Goal: Transaction & Acquisition: Register for event/course

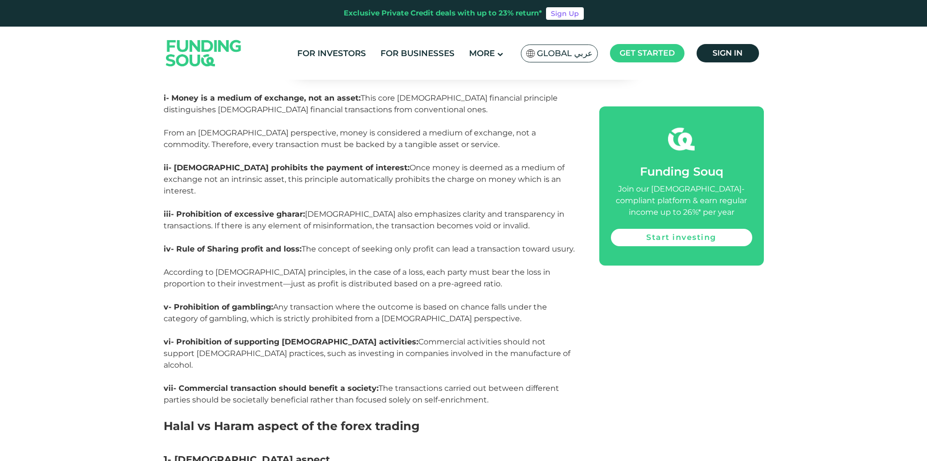
scroll to position [1259, 0]
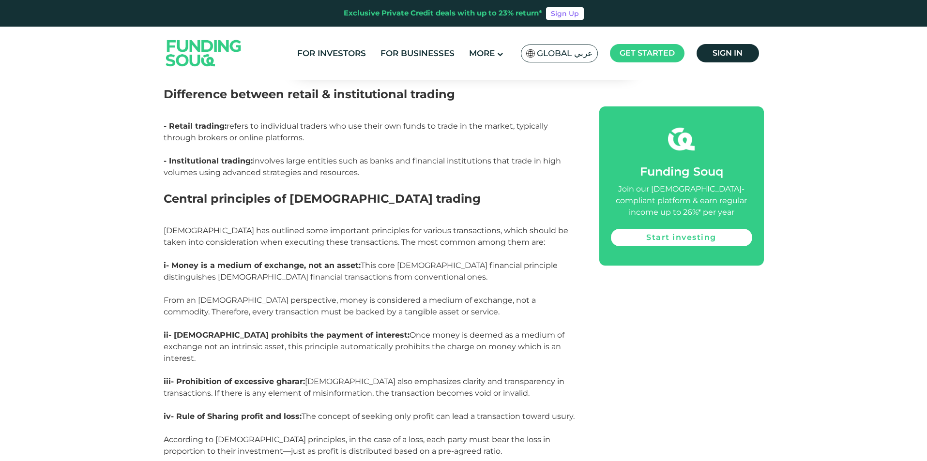
click at [735, 305] on div "Foreign exchange (forex), known in Arabic as bai' al-sarf , refers to currency …" at bounding box center [464, 451] width 600 height 2137
click at [712, 237] on link "Start investing" at bounding box center [681, 237] width 141 height 17
